Goal: Information Seeking & Learning: Get advice/opinions

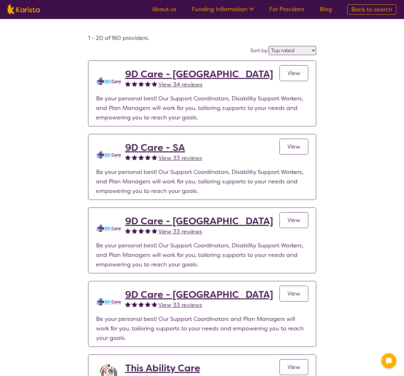
select select "by_score"
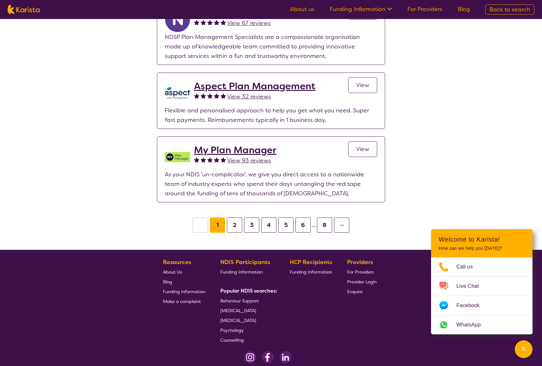
scroll to position [1332, 0]
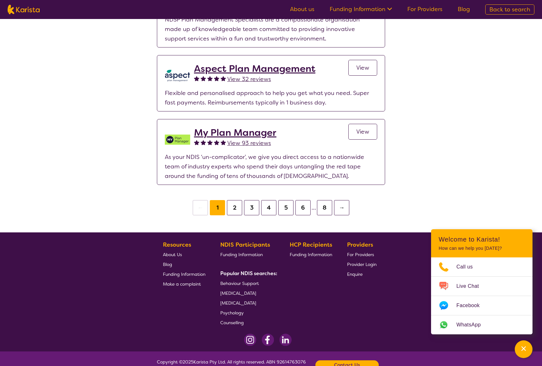
click at [233, 200] on button "2" at bounding box center [234, 207] width 15 height 15
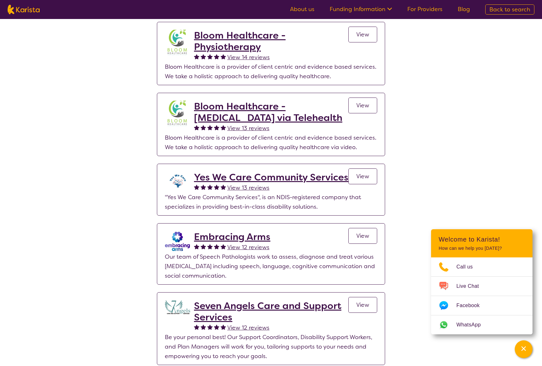
scroll to position [345, 0]
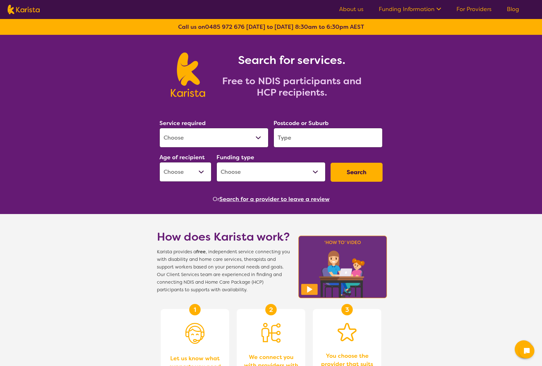
click at [190, 138] on select "Allied Health Assistant Assessment ([MEDICAL_DATA] or [MEDICAL_DATA]) Behaviour…" at bounding box center [213, 138] width 109 height 20
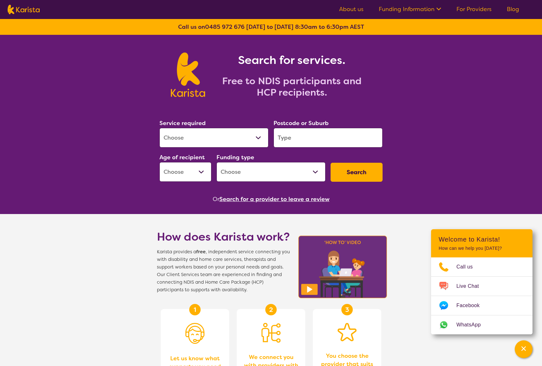
select select "NDIS Plan management"
click at [159, 128] on select "Allied Health Assistant Assessment ([MEDICAL_DATA] or [MEDICAL_DATA]) Behaviour…" at bounding box center [213, 138] width 109 height 20
select select "NDIS"
click at [293, 139] on input "search" at bounding box center [328, 138] width 109 height 20
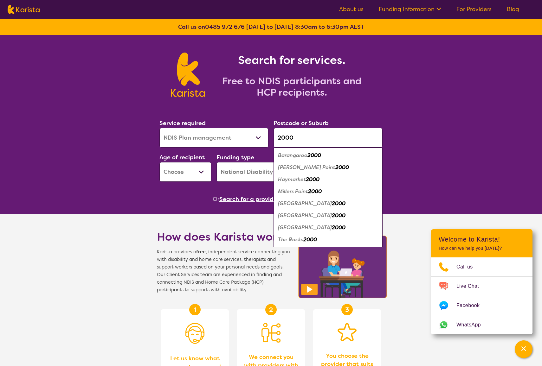
click at [325, 144] on input "2000" at bounding box center [328, 138] width 109 height 20
type input "2000"
drag, startPoint x: 393, startPoint y: 143, endPoint x: 410, endPoint y: 145, distance: 17.6
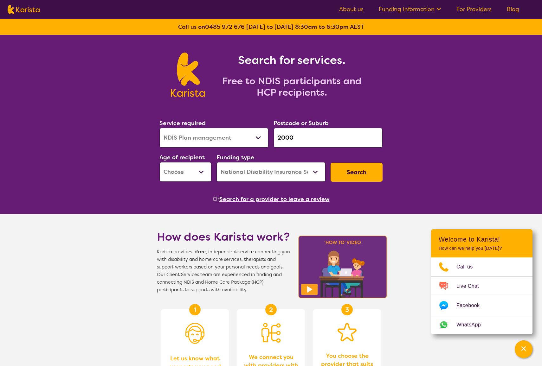
click at [304, 139] on input "2000" at bounding box center [328, 138] width 109 height 20
click at [189, 167] on select "Early Childhood - 0 to 9 Child - 10 to 11 Adolescent - 12 to 17 Adult - 18 to 6…" at bounding box center [185, 172] width 52 height 20
select select "AD"
click at [159, 162] on select "Early Childhood - 0 to 9 Child - 10 to 11 Adolescent - 12 to 17 Adult - 18 to 6…" at bounding box center [185, 172] width 52 height 20
click at [371, 177] on button "Search" at bounding box center [357, 172] width 52 height 19
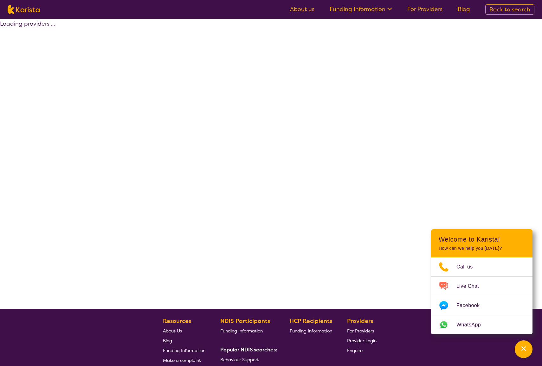
select select "by_score"
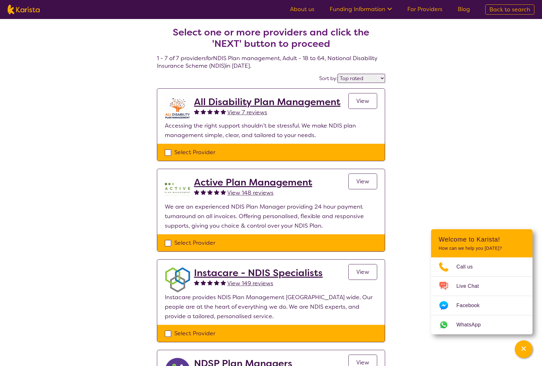
click at [243, 113] on span "View 7 reviews" at bounding box center [247, 113] width 40 height 8
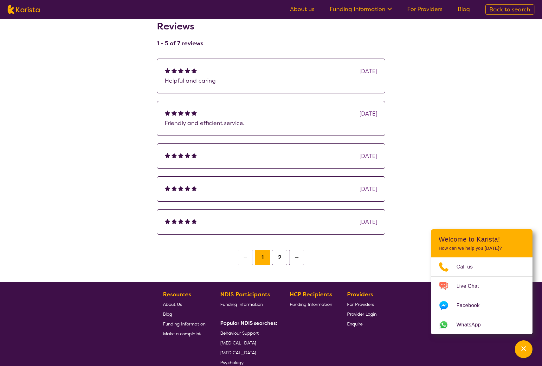
scroll to position [86, 0]
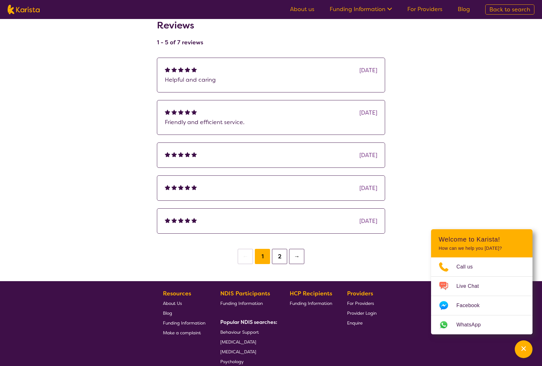
click at [279, 258] on button "2" at bounding box center [279, 256] width 15 height 15
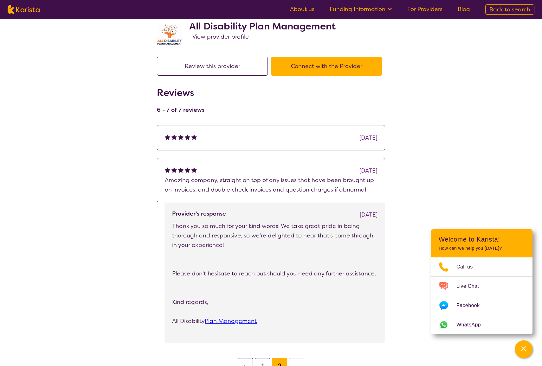
scroll to position [29, 0]
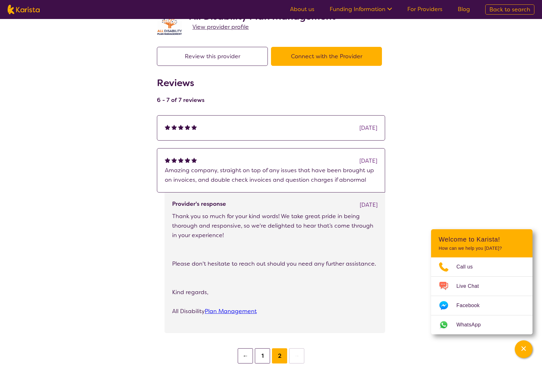
click at [266, 358] on button "1" at bounding box center [262, 356] width 15 height 15
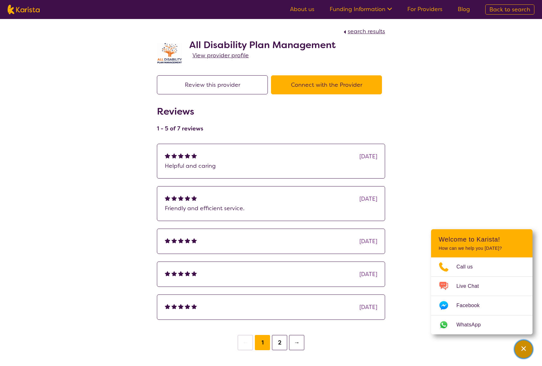
click at [522, 348] on icon "Channel Menu" at bounding box center [523, 349] width 4 height 4
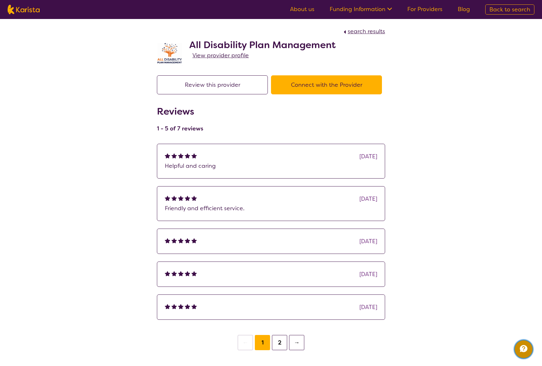
select select "by_score"
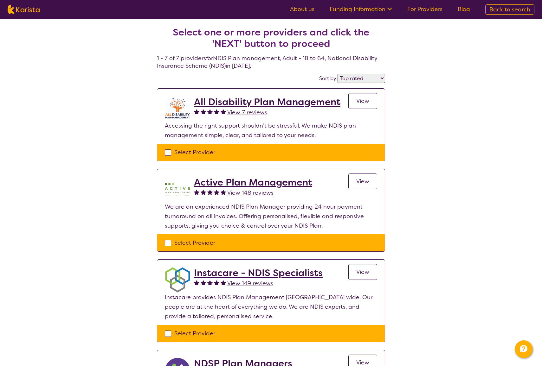
click at [31, 237] on div "Select one or more providers and click the 'NEXT' button to proceed 1 - 7 of 7 …" at bounding box center [271, 372] width 542 height 707
